Goal: Task Accomplishment & Management: Manage account settings

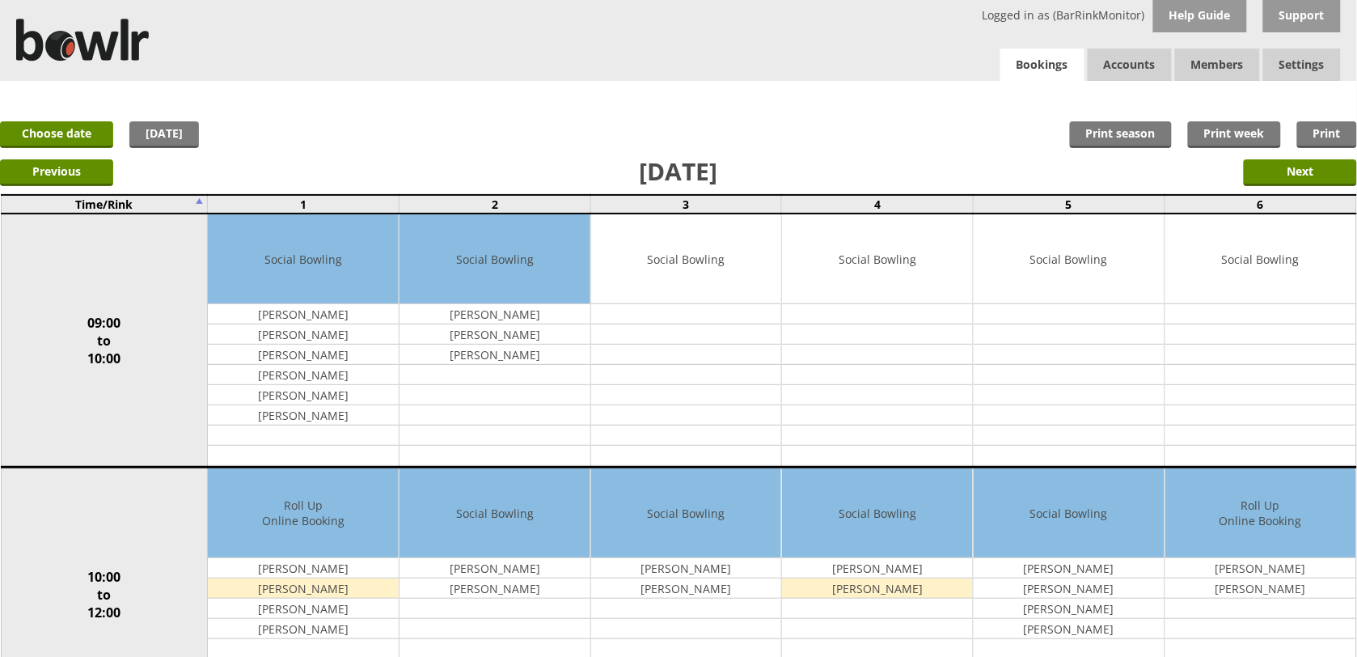
click at [1037, 70] on link "Bookings" at bounding box center [1042, 65] width 84 height 33
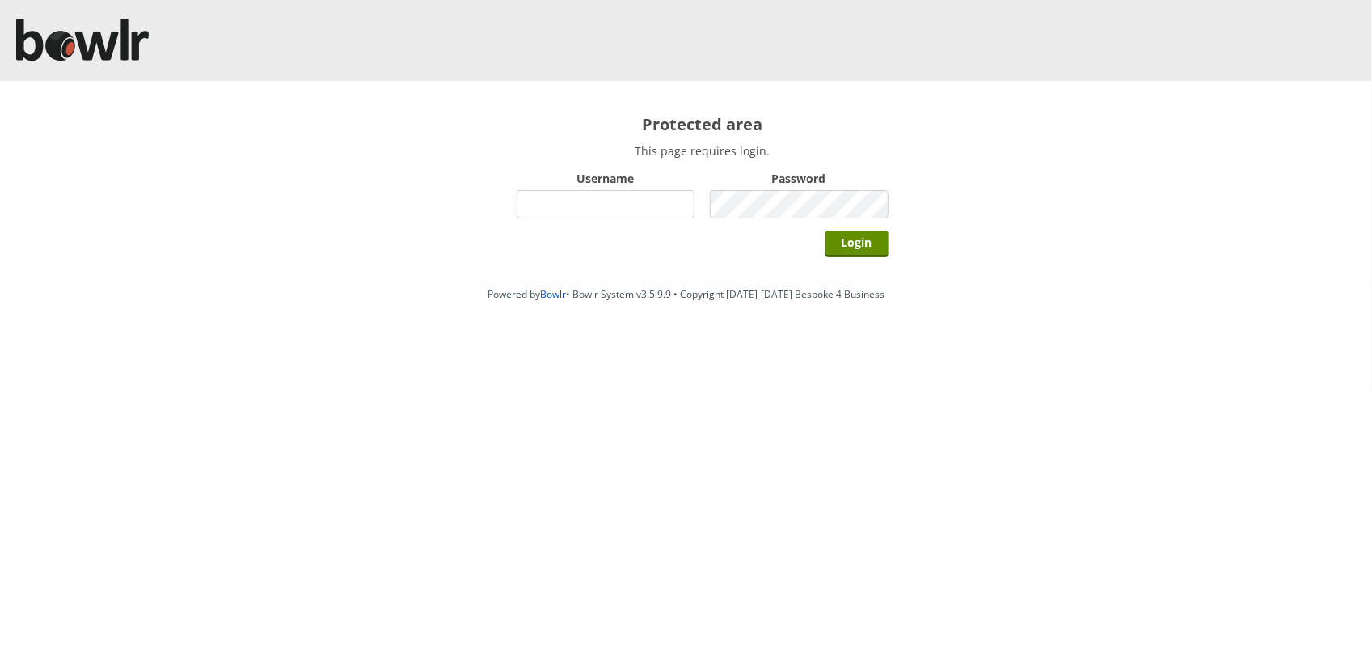
click at [683, 213] on input "Username" at bounding box center [606, 204] width 179 height 28
type input "BarRinkMonitor"
click at [825, 230] on input "Login" at bounding box center [856, 243] width 63 height 27
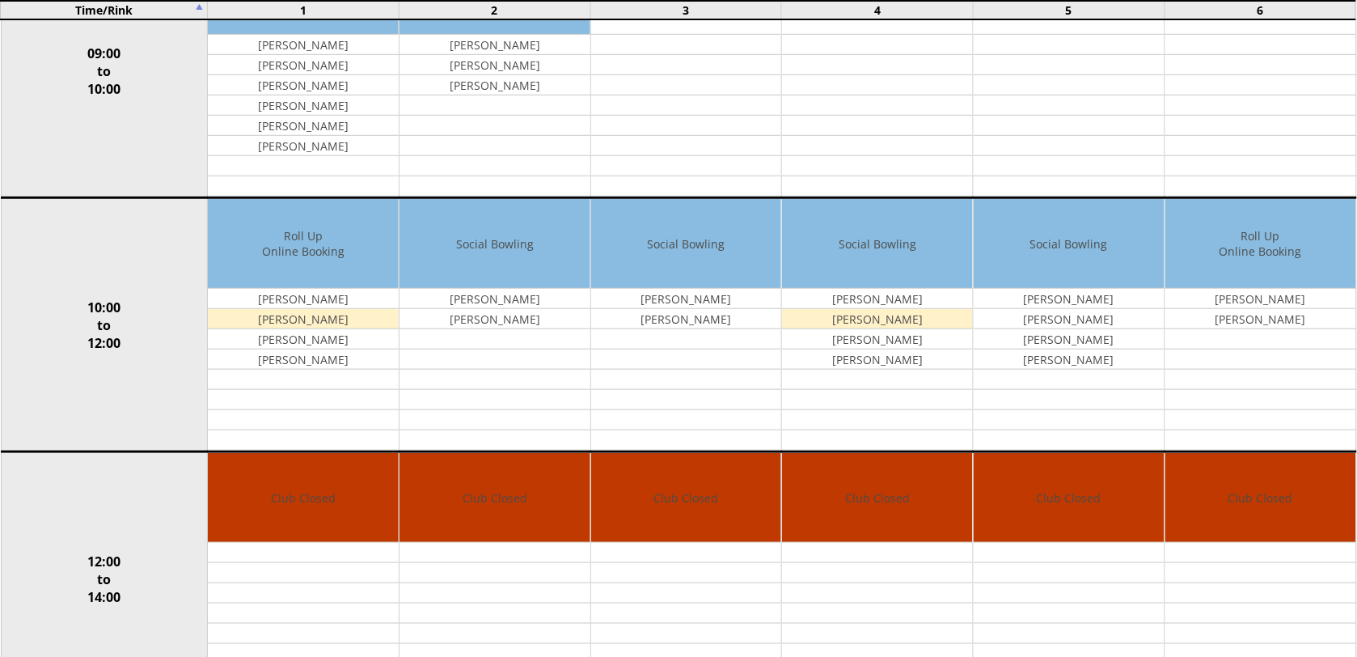
scroll to position [336, 0]
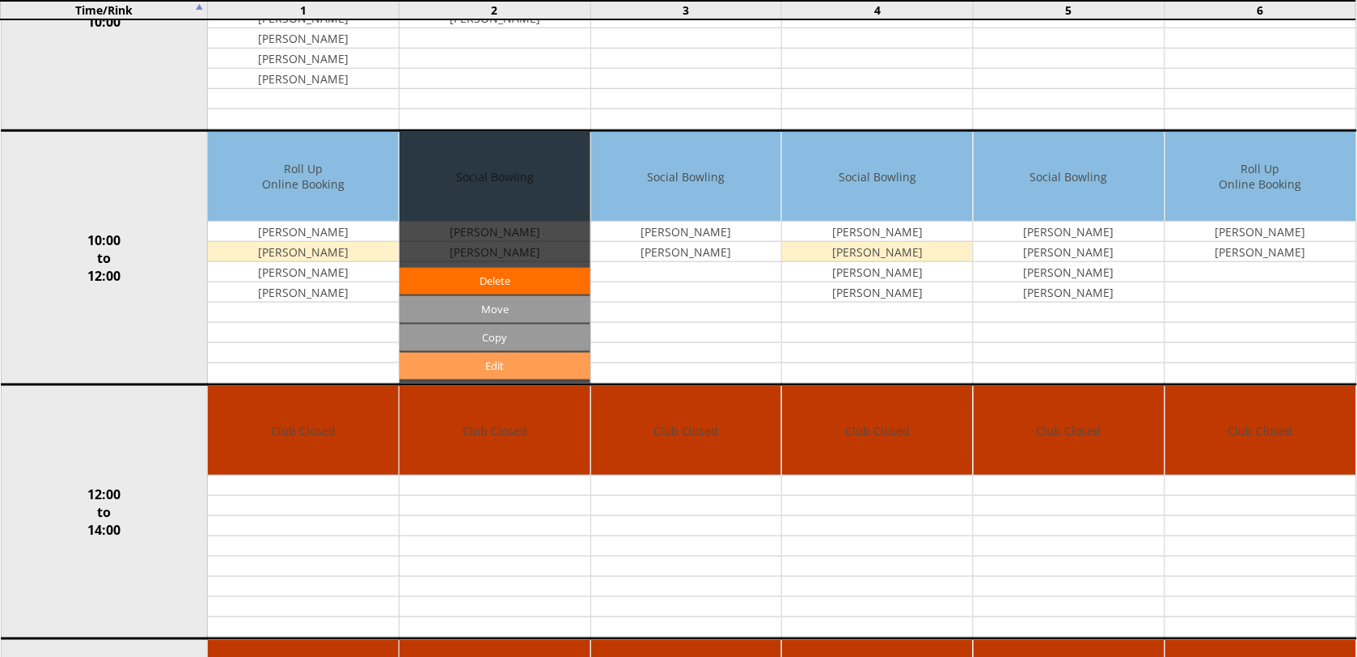
click at [532, 369] on link "Edit" at bounding box center [494, 366] width 191 height 27
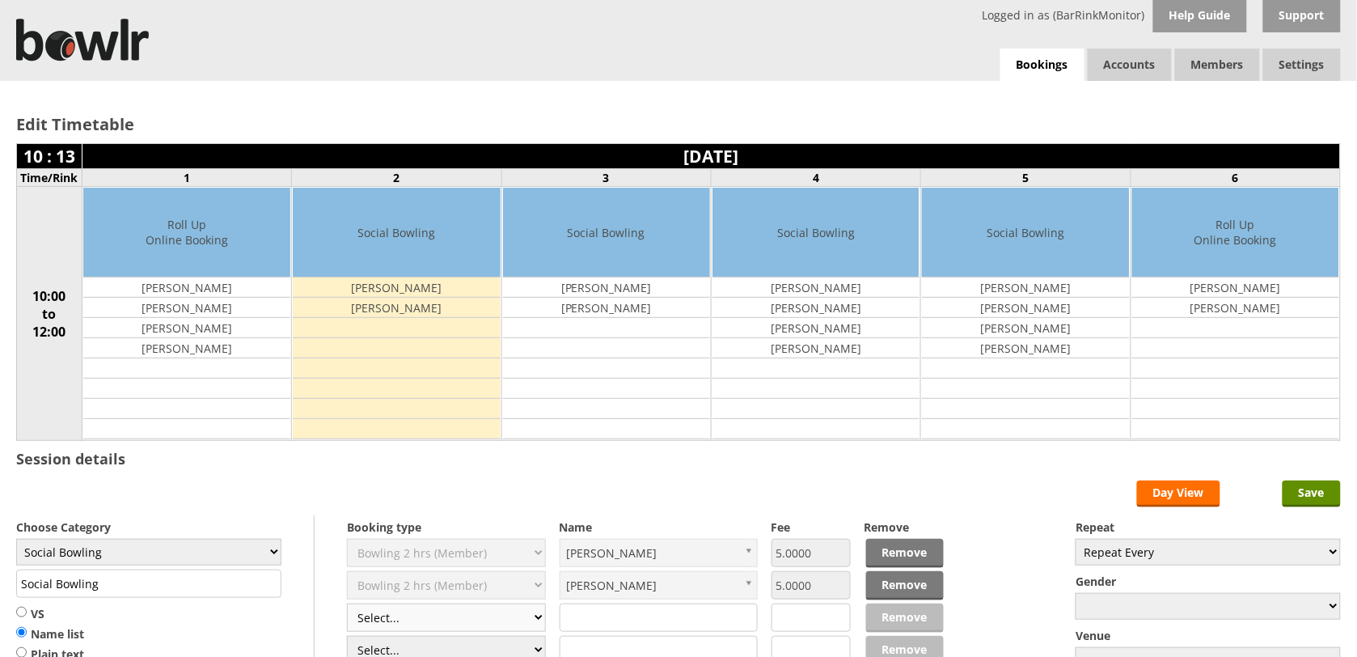
click at [539, 621] on select "Select... Club Competition (Member) Club Competition (Visitor) National (Member…" at bounding box center [446, 617] width 199 height 28
select select "1_50"
click at [347, 606] on select "Select... Club Competition (Member) Club Competition (Visitor) National (Member…" at bounding box center [446, 617] width 199 height 28
type input "5.0000"
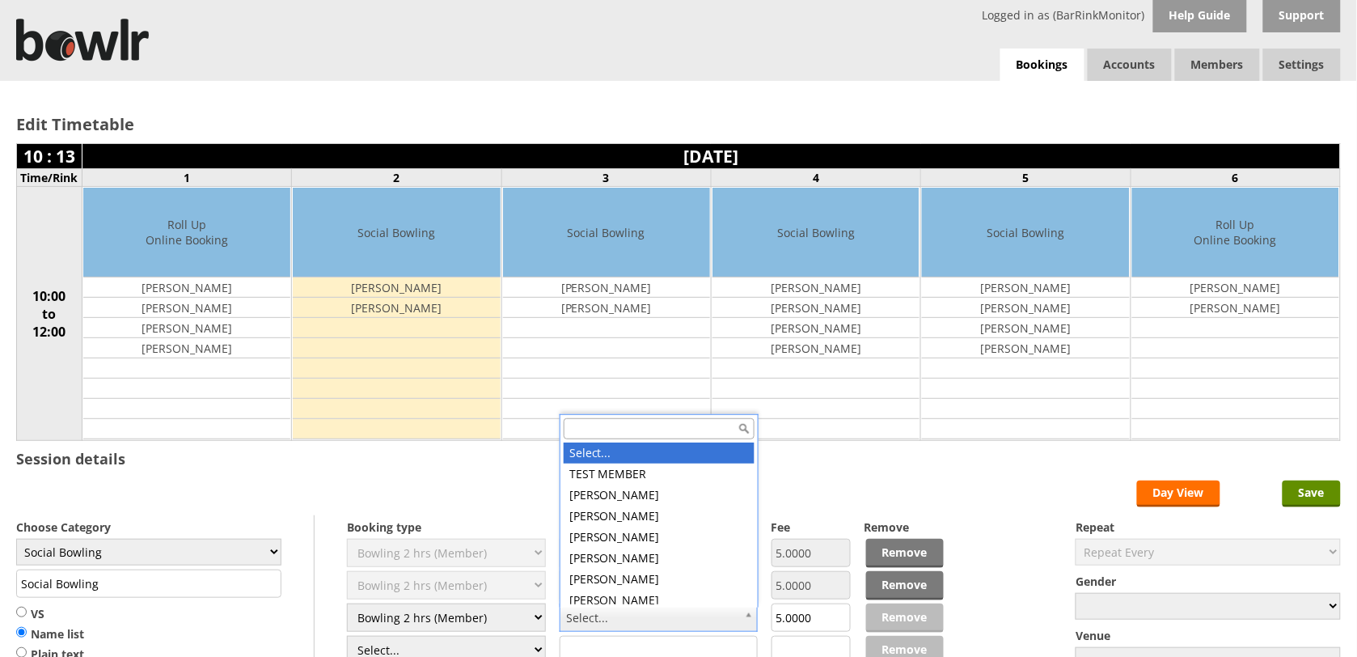
click at [606, 431] on input "text" at bounding box center [659, 428] width 191 height 21
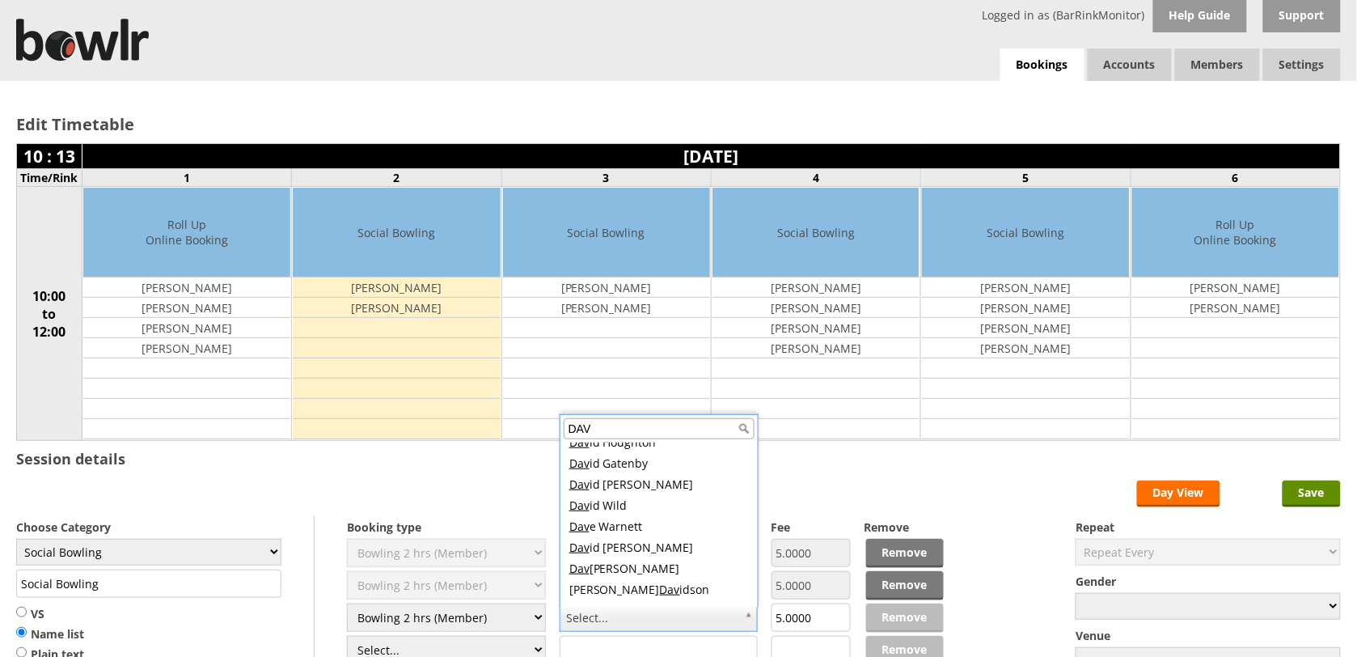
scroll to position [420, 0]
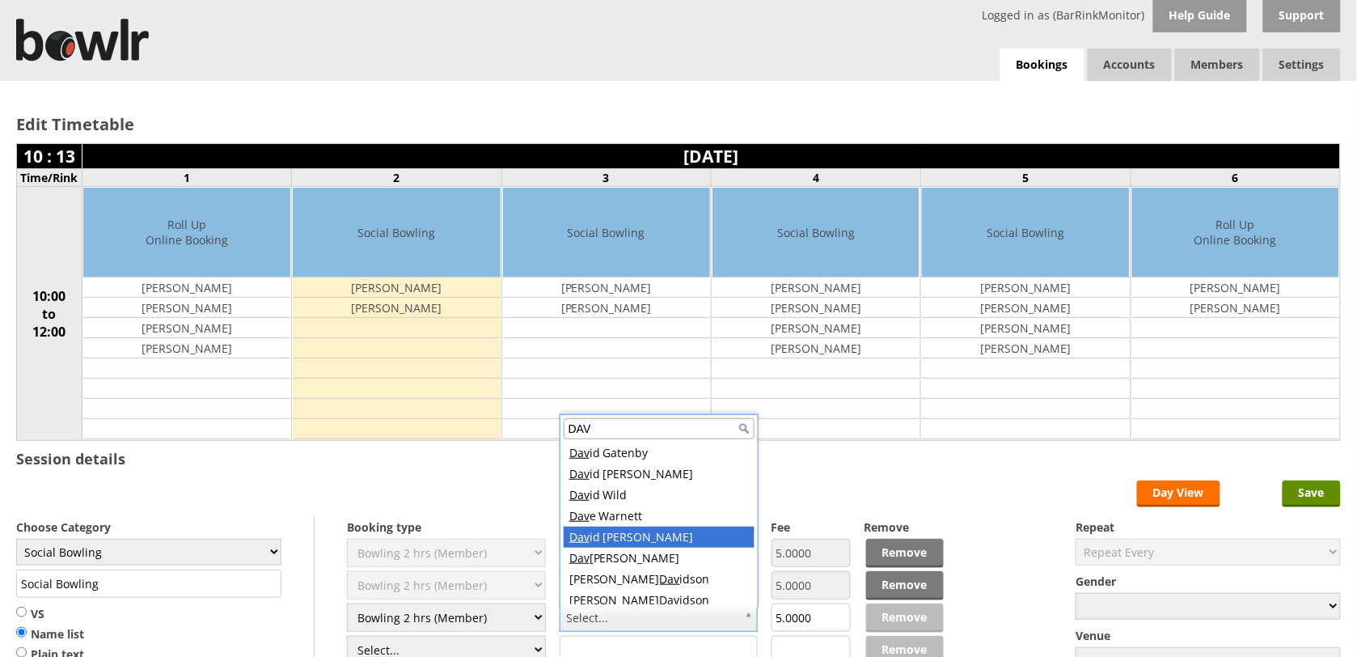
type input "DAV"
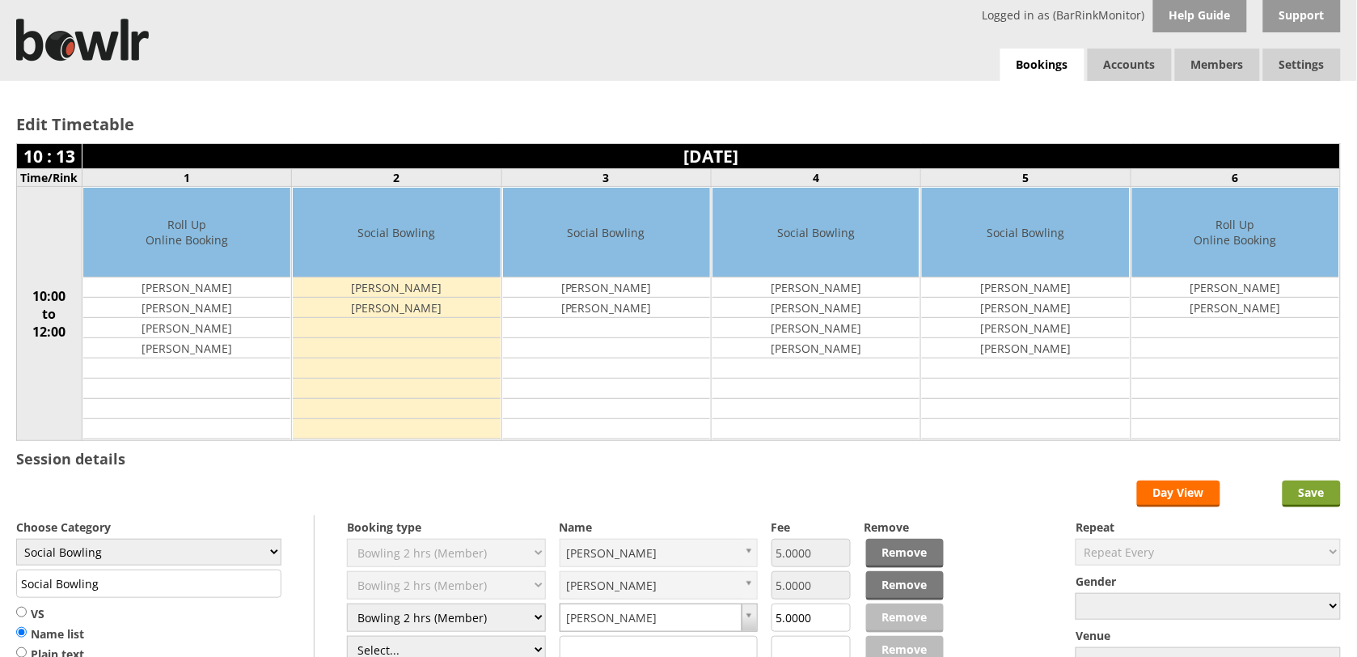
click at [1320, 497] on input "Save" at bounding box center [1311, 493] width 58 height 27
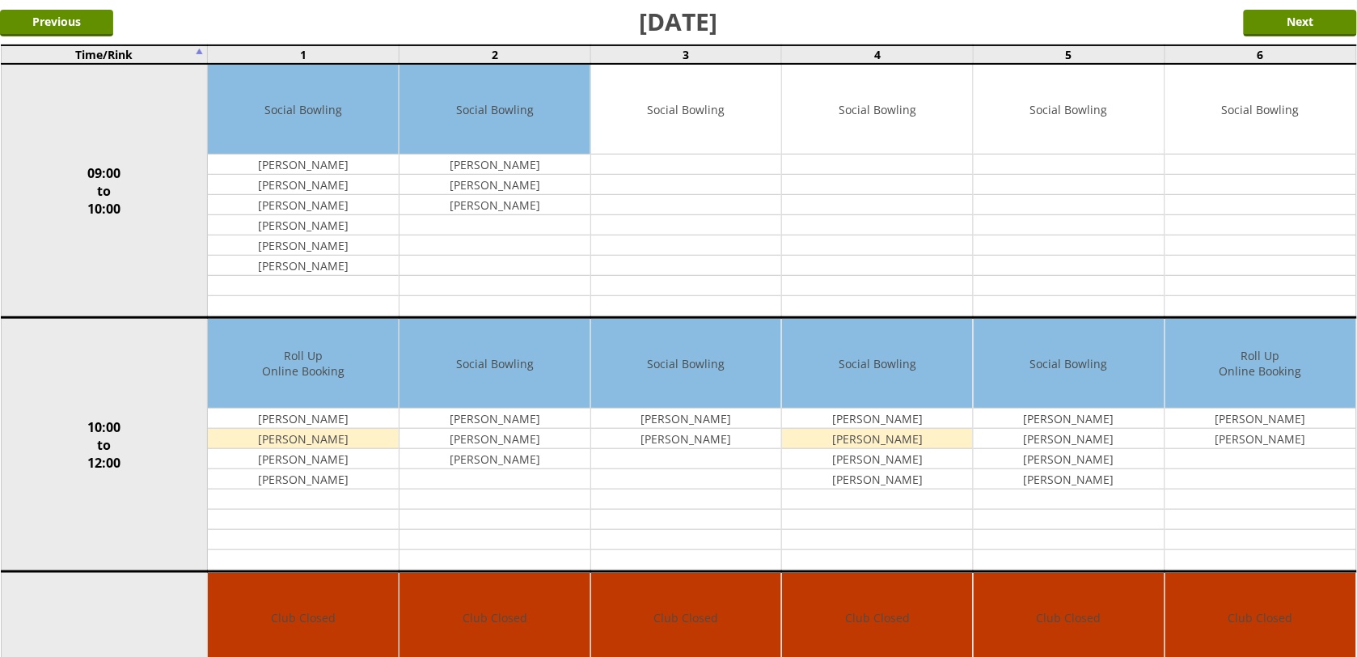
scroll to position [162, 0]
